Goal: Task Accomplishment & Management: Manage account settings

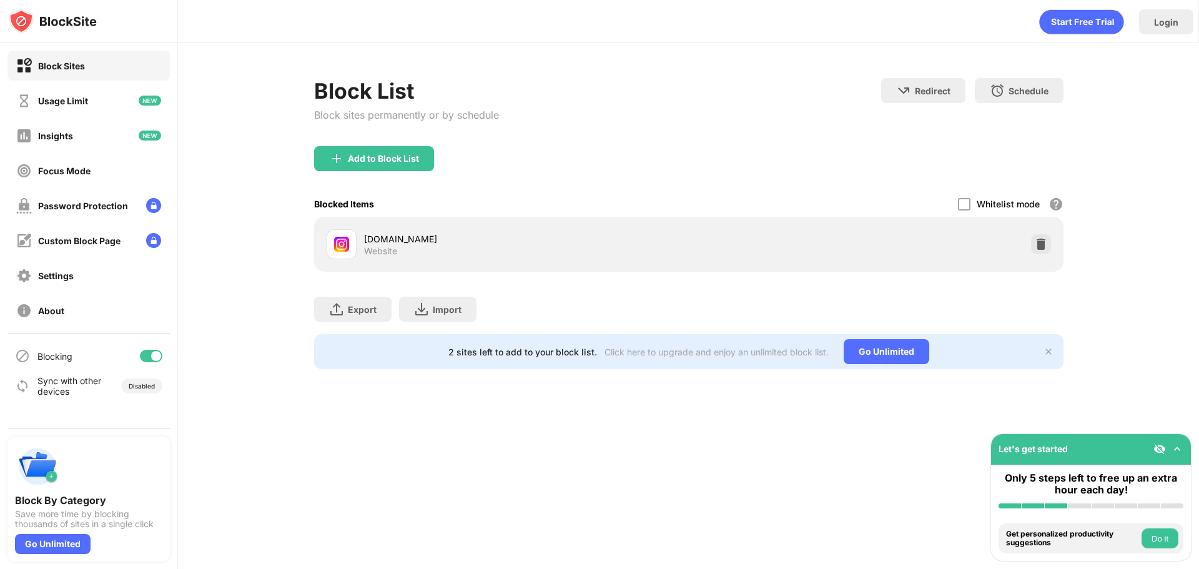
click at [1054, 250] on div "[DOMAIN_NAME] Website" at bounding box center [689, 244] width 735 height 40
click at [1046, 245] on img at bounding box center [1041, 244] width 12 height 12
